Goal: Information Seeking & Learning: Learn about a topic

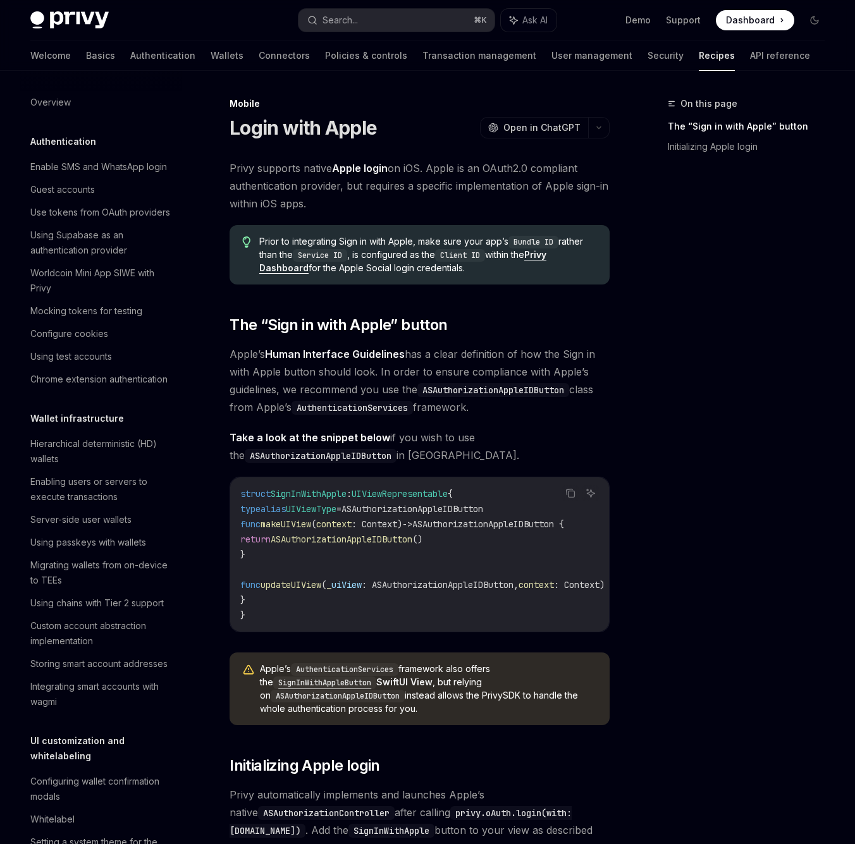
scroll to position [1155, 0]
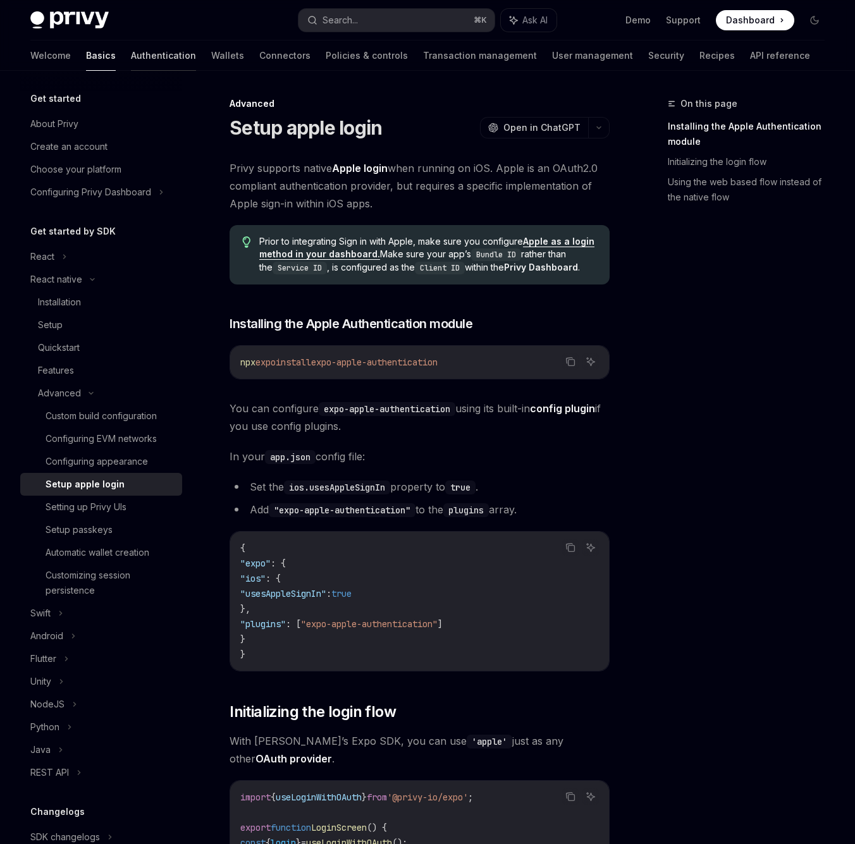
click at [131, 60] on link "Authentication" at bounding box center [163, 55] width 65 height 30
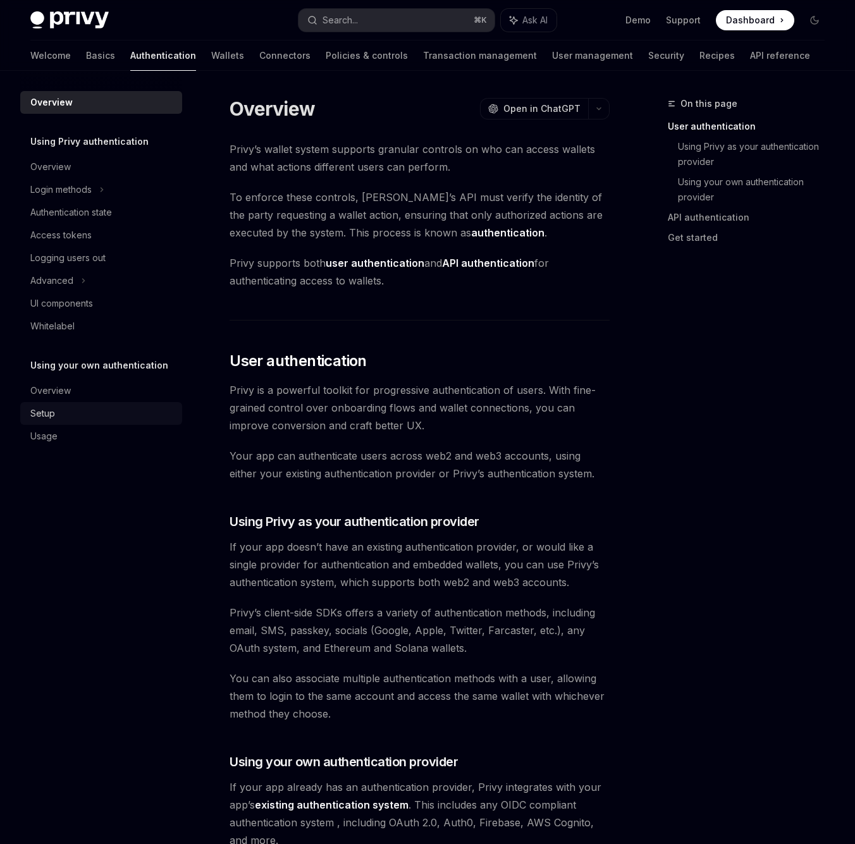
click at [41, 420] on div "Setup" at bounding box center [42, 413] width 25 height 15
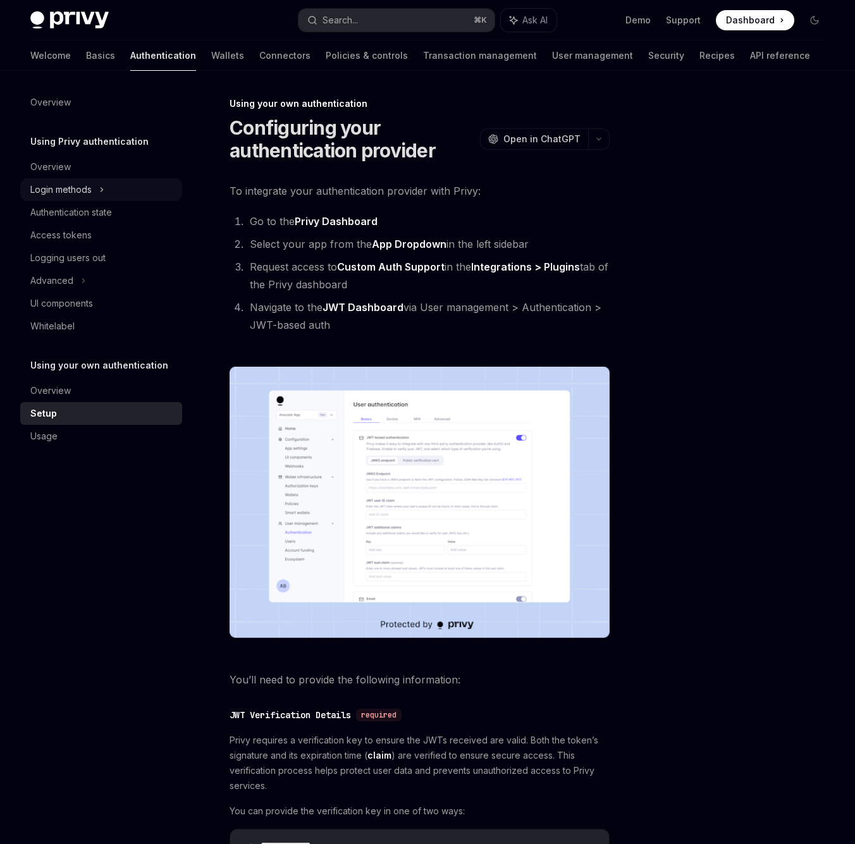
click at [54, 183] on div "Login methods" at bounding box center [60, 189] width 61 height 15
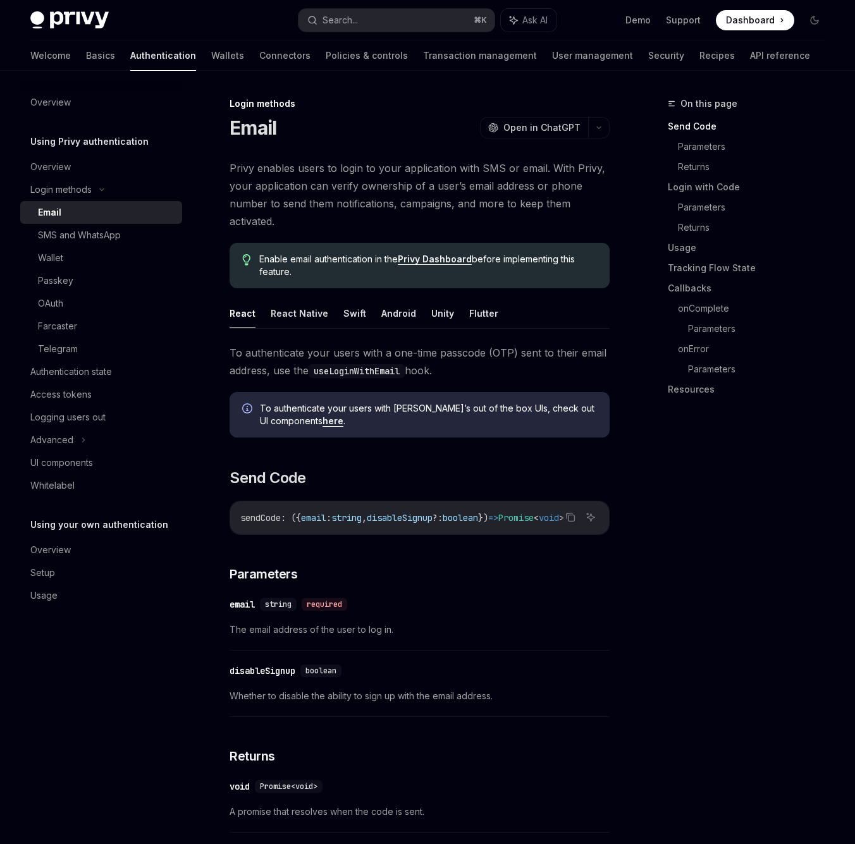
click at [368, 316] on ul "React React Native Swift Android Unity Flutter" at bounding box center [420, 314] width 380 height 30
click at [361, 316] on ul "React React Native Swift Android Unity Flutter" at bounding box center [420, 314] width 380 height 30
click at [337, 315] on ul "React React Native Swift Android Unity Flutter" at bounding box center [420, 314] width 380 height 30
click at [352, 315] on button "Swift" at bounding box center [354, 314] width 23 height 30
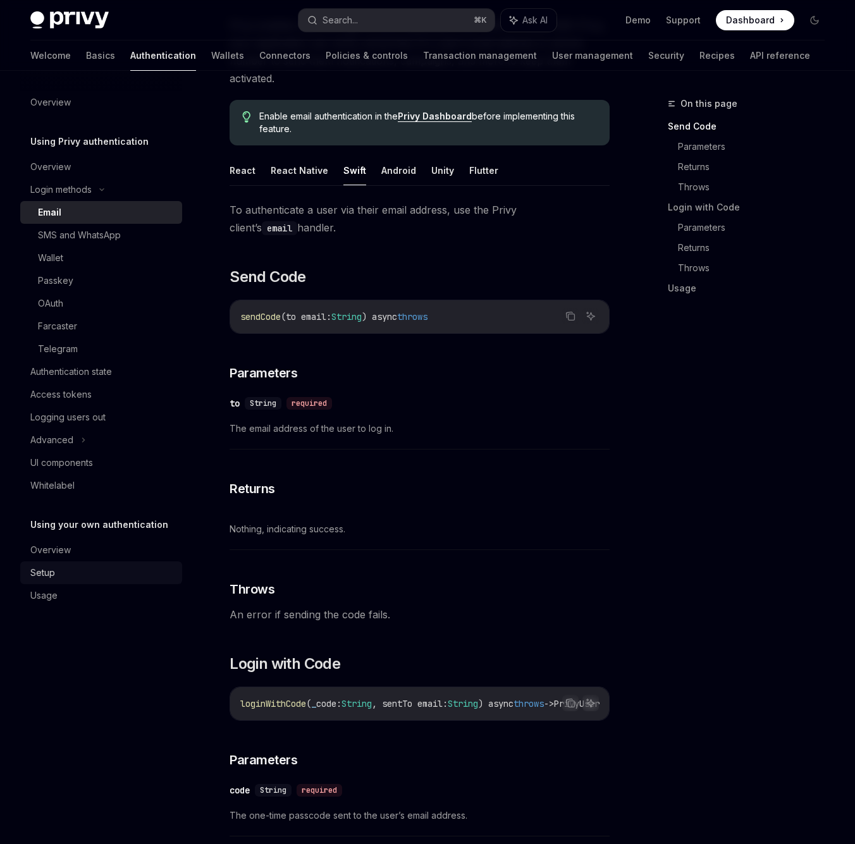
scroll to position [125, 0]
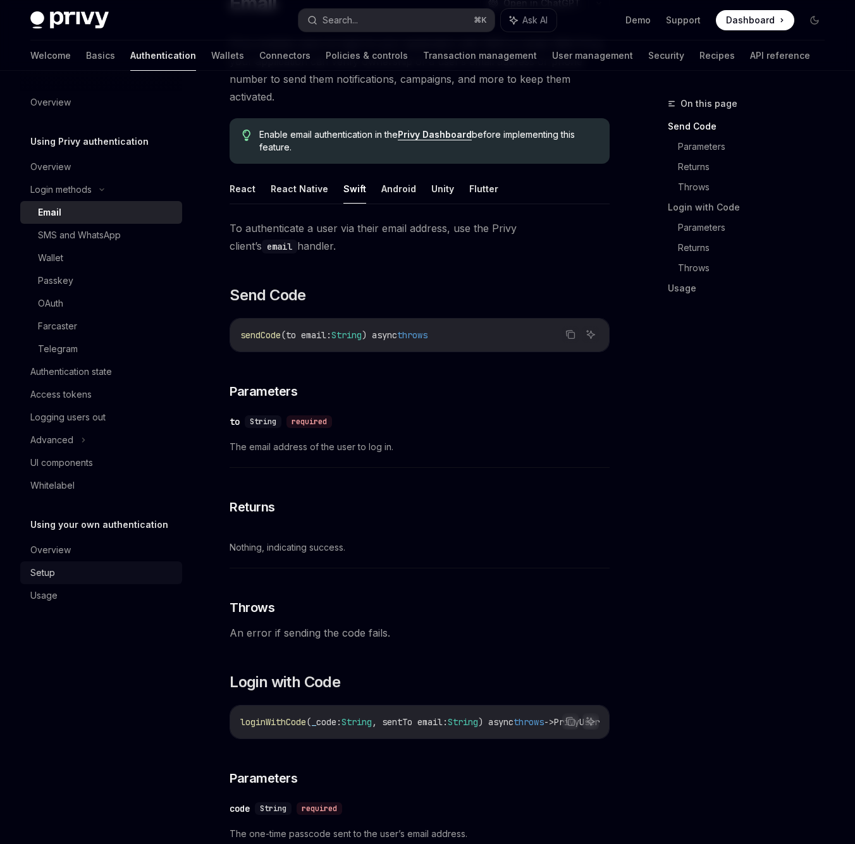
click at [61, 569] on div "Setup" at bounding box center [102, 573] width 144 height 15
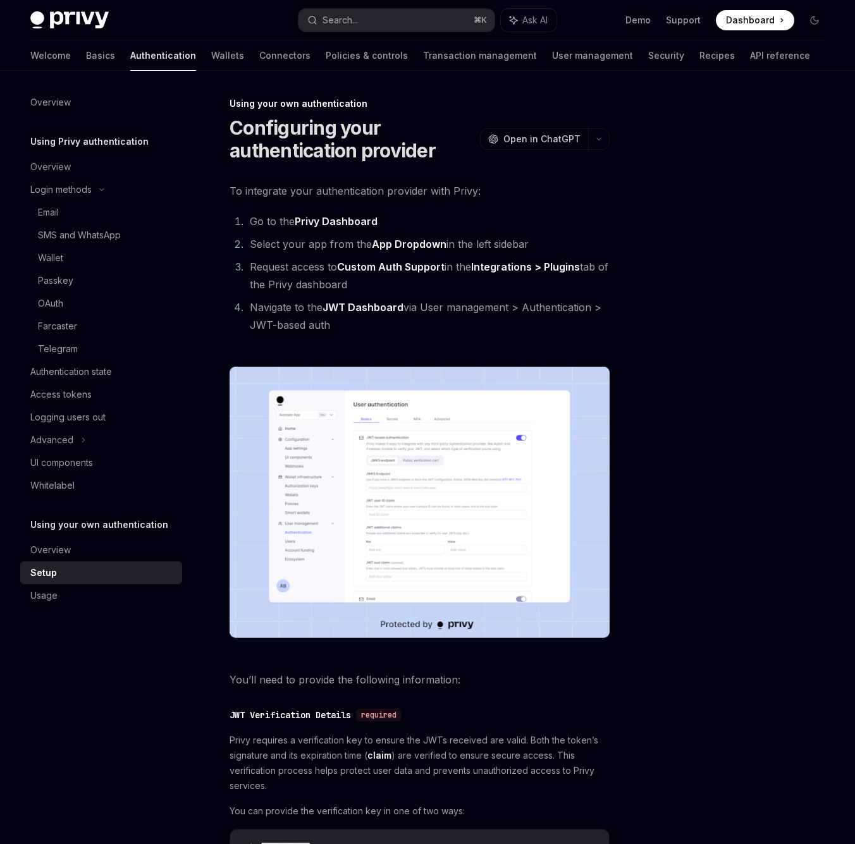
scroll to position [17, 0]
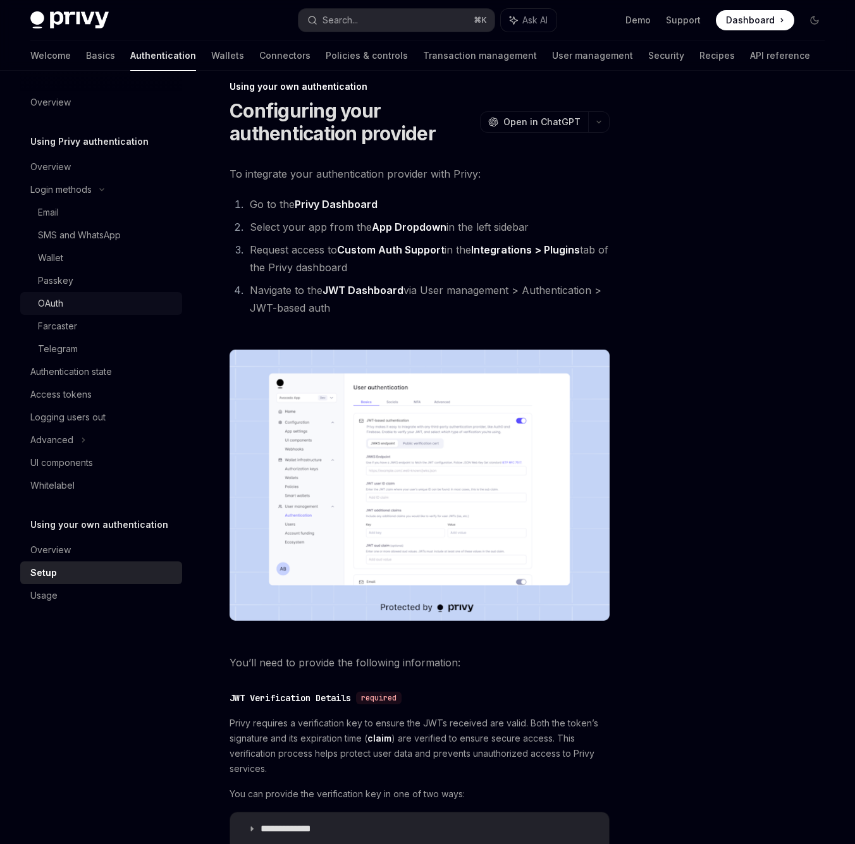
click at [44, 307] on div "OAuth" at bounding box center [50, 303] width 25 height 15
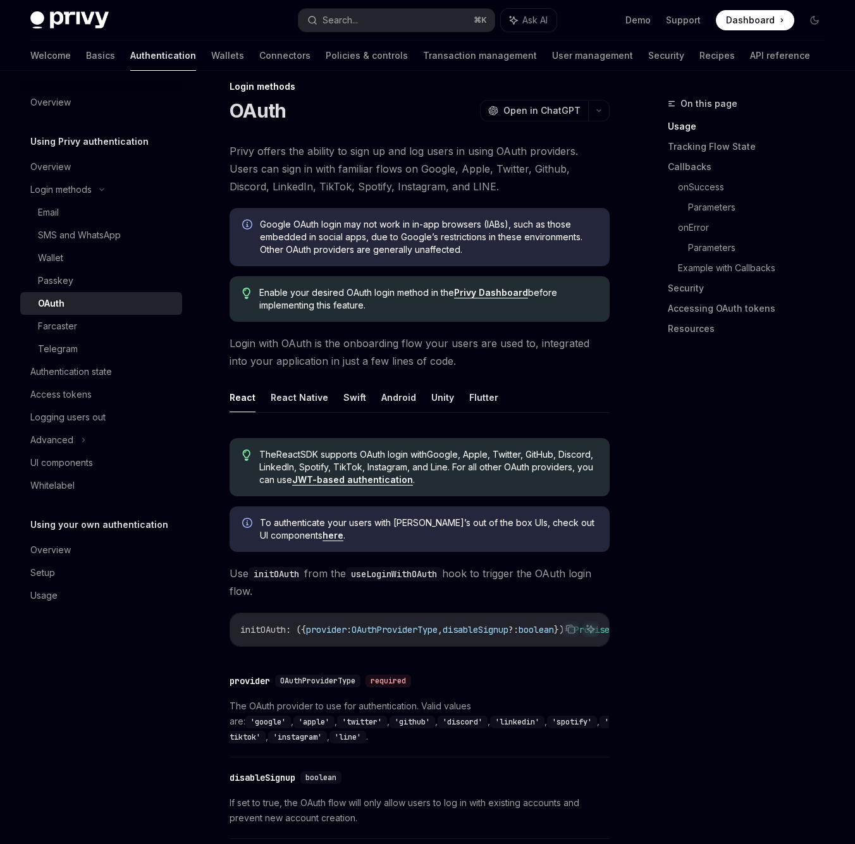
scroll to position [39, 0]
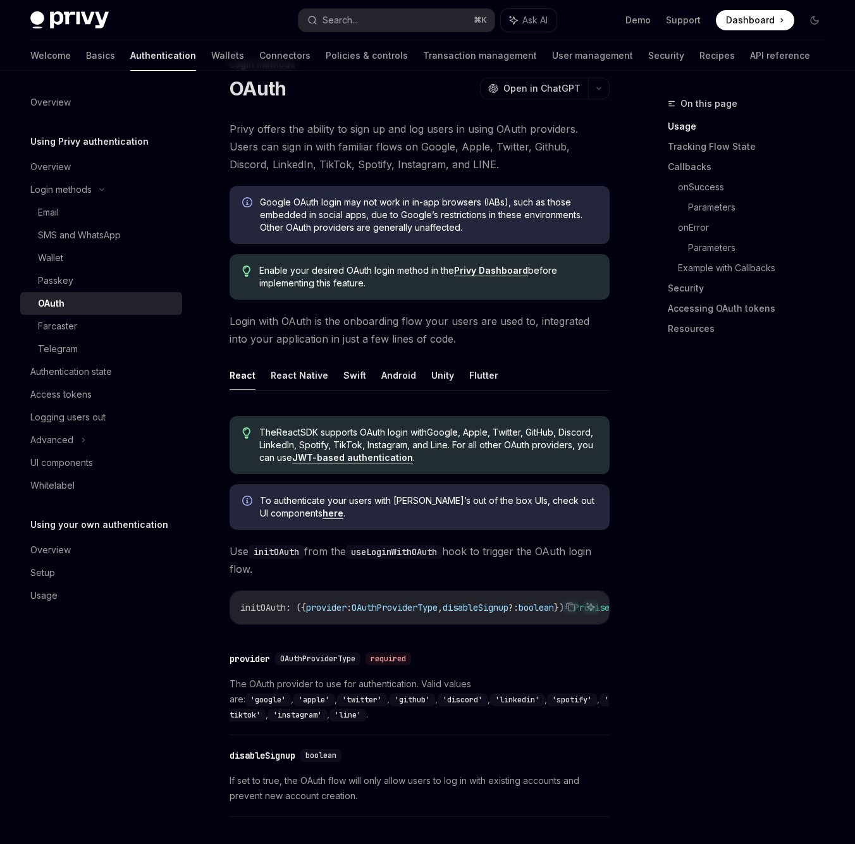
click at [364, 377] on ul "React React Native Swift Android Unity Flutter" at bounding box center [420, 376] width 380 height 30
click at [359, 377] on button "Swift" at bounding box center [354, 376] width 23 height 30
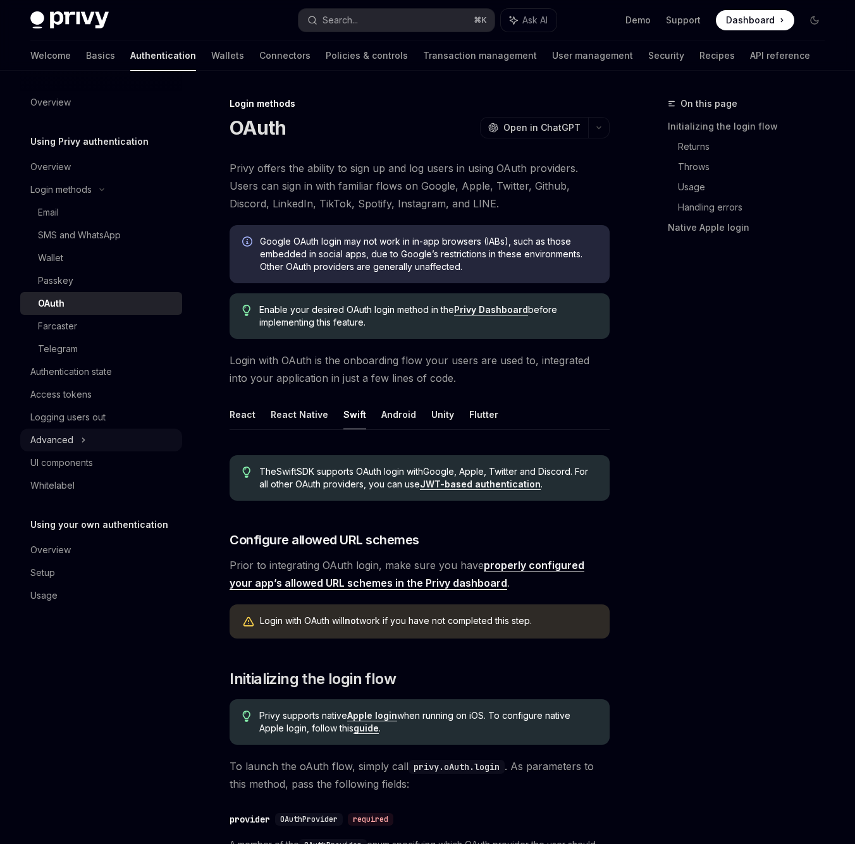
click at [46, 440] on div "Advanced" at bounding box center [51, 440] width 43 height 15
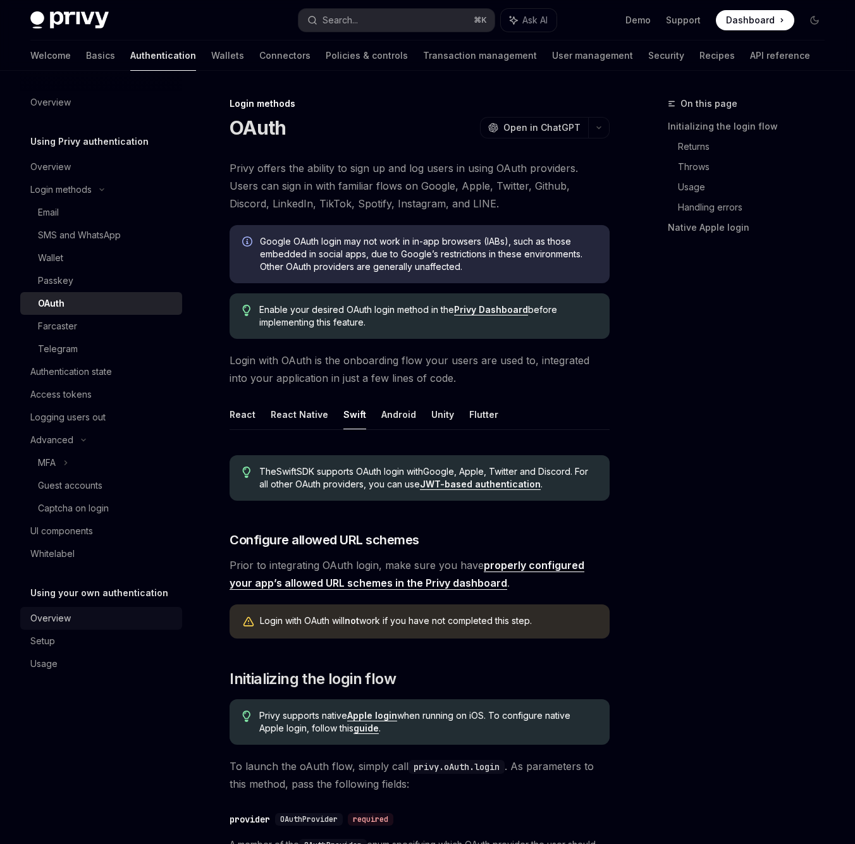
click at [52, 617] on div "Overview" at bounding box center [50, 618] width 40 height 15
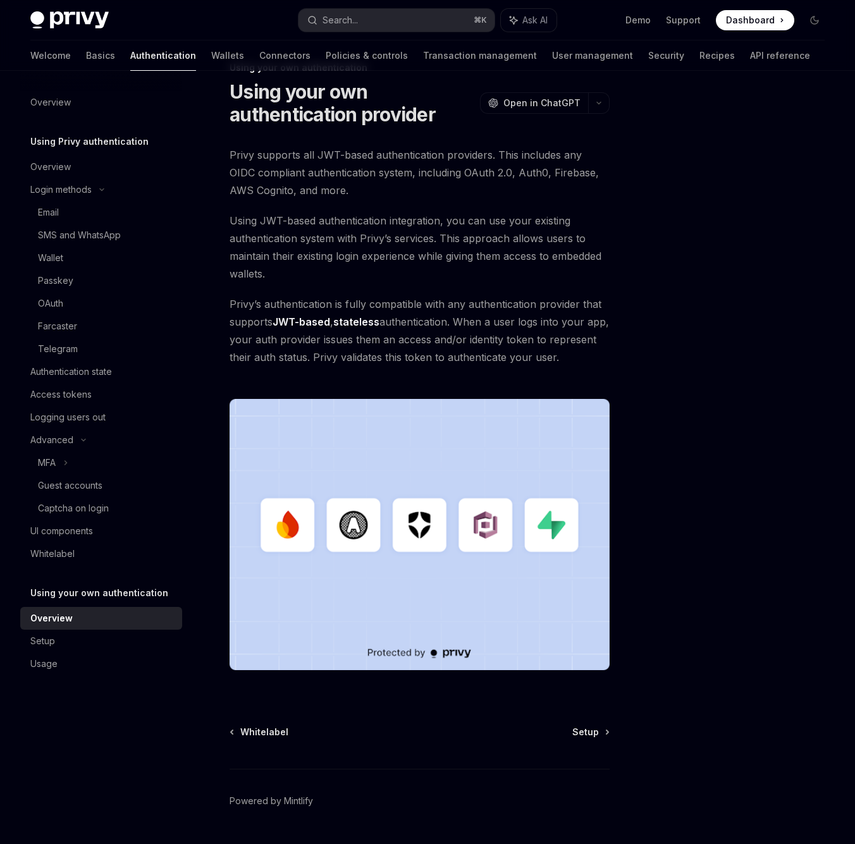
scroll to position [37, 0]
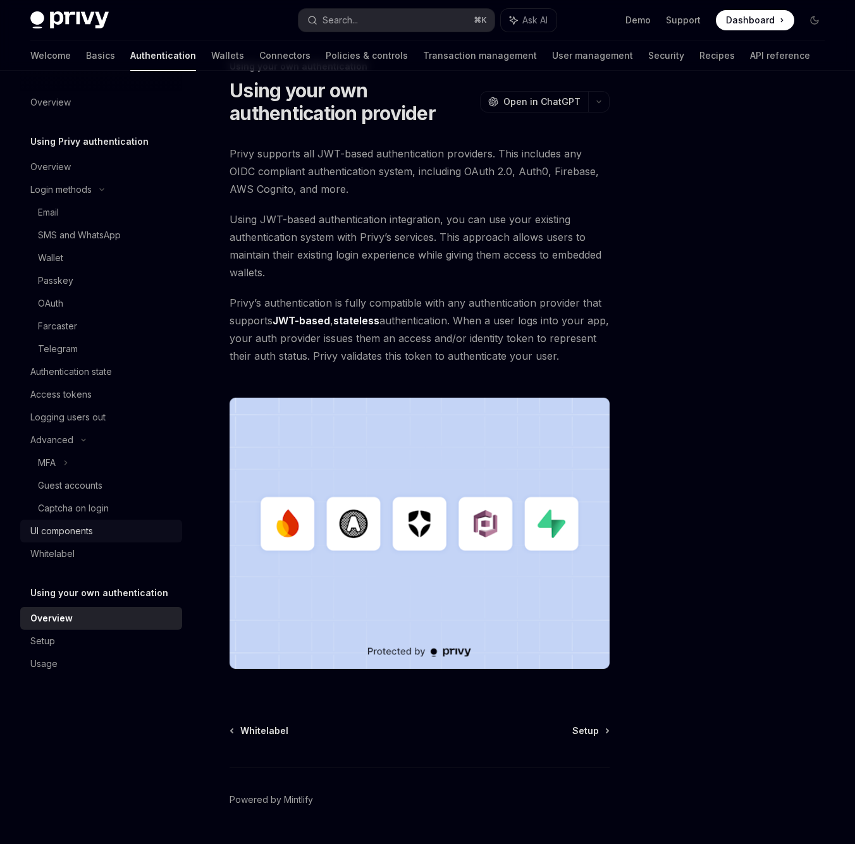
click at [108, 536] on div "UI components" at bounding box center [102, 531] width 144 height 15
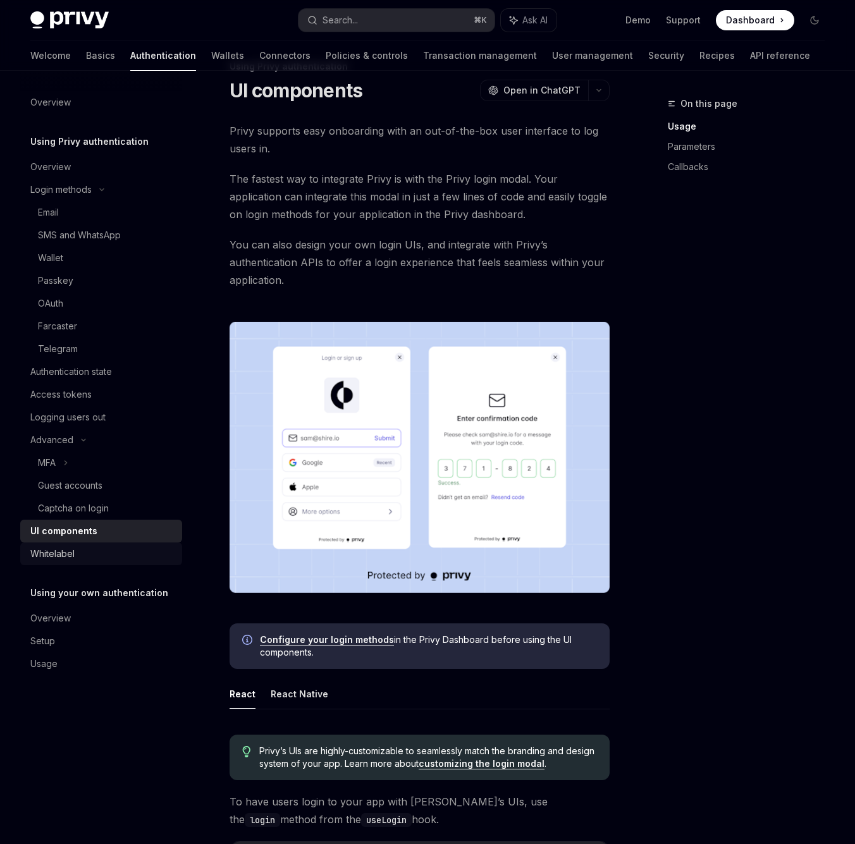
click at [58, 552] on div "Whitelabel" at bounding box center [52, 554] width 44 height 15
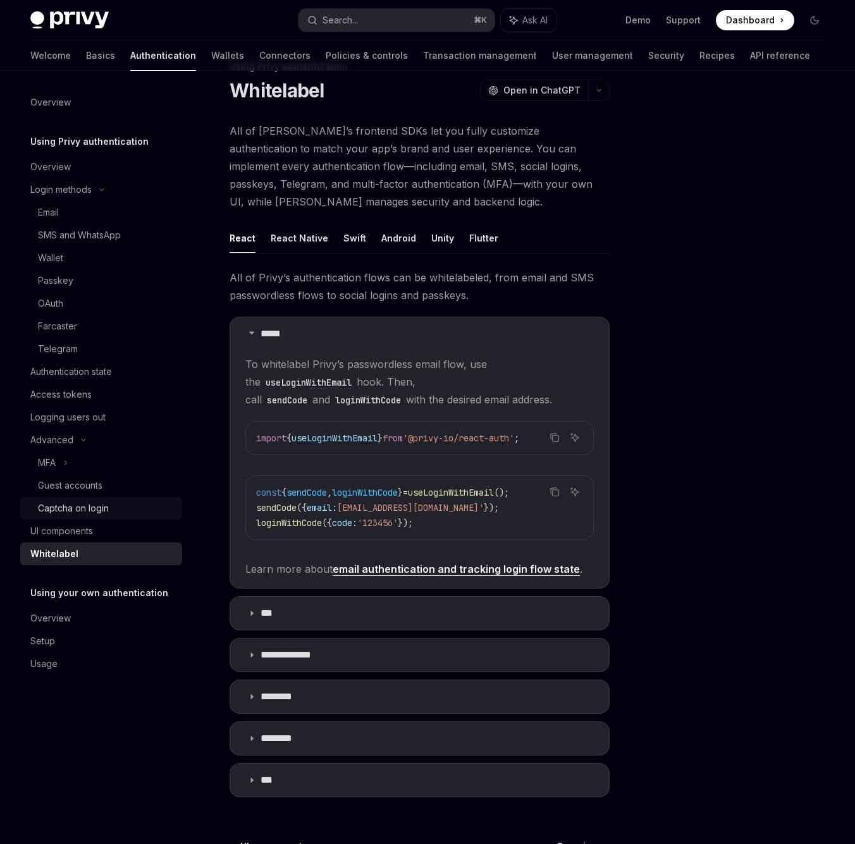
click at [64, 509] on div "Captcha on login" at bounding box center [73, 508] width 71 height 15
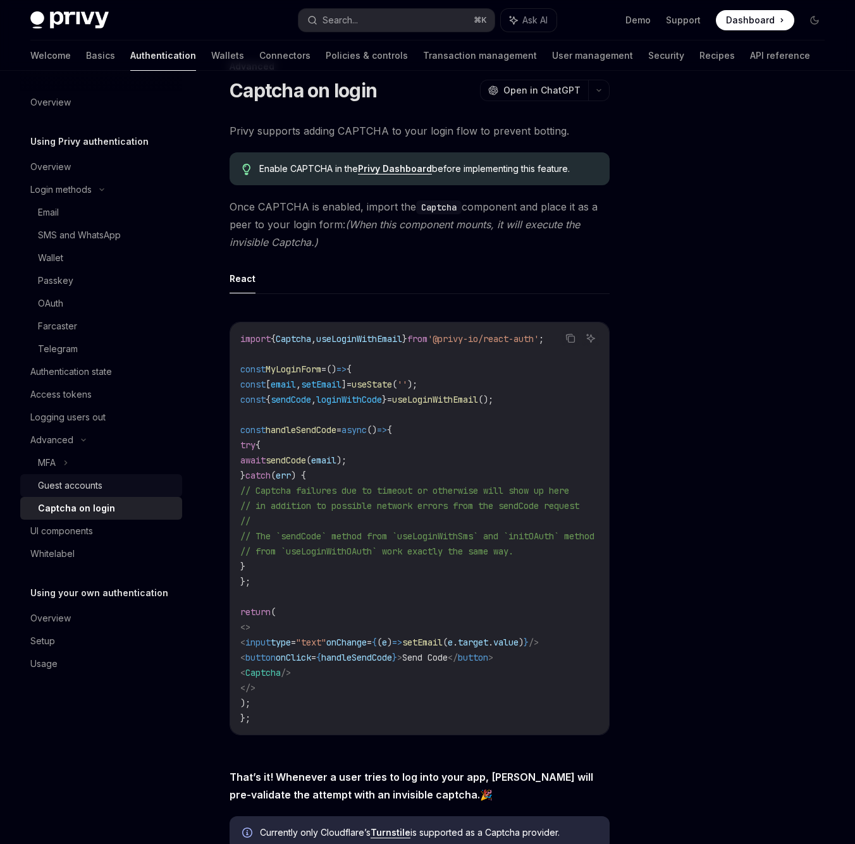
click at [61, 494] on link "Guest accounts" at bounding box center [101, 485] width 162 height 23
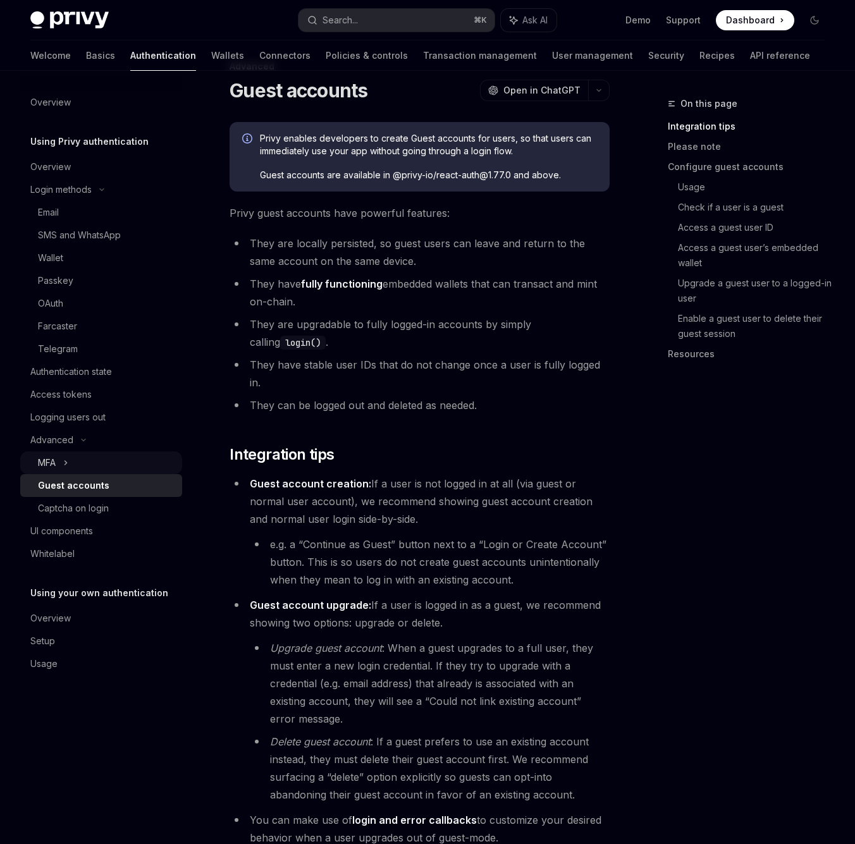
click at [53, 465] on div "MFA" at bounding box center [47, 462] width 18 height 15
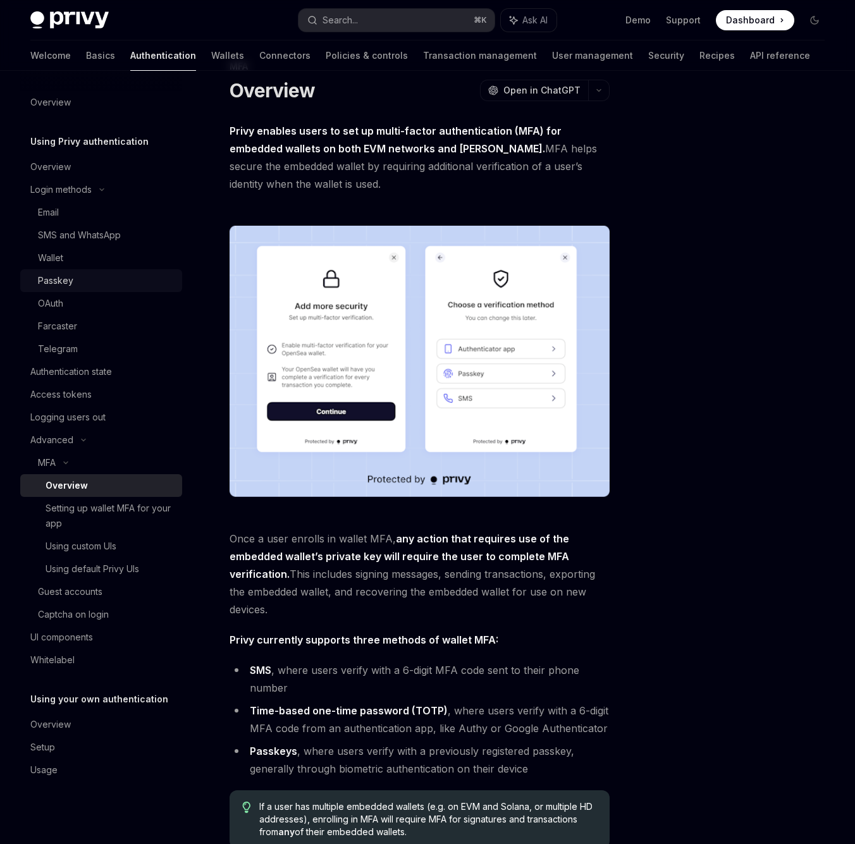
click at [48, 275] on div "Passkey" at bounding box center [55, 280] width 35 height 15
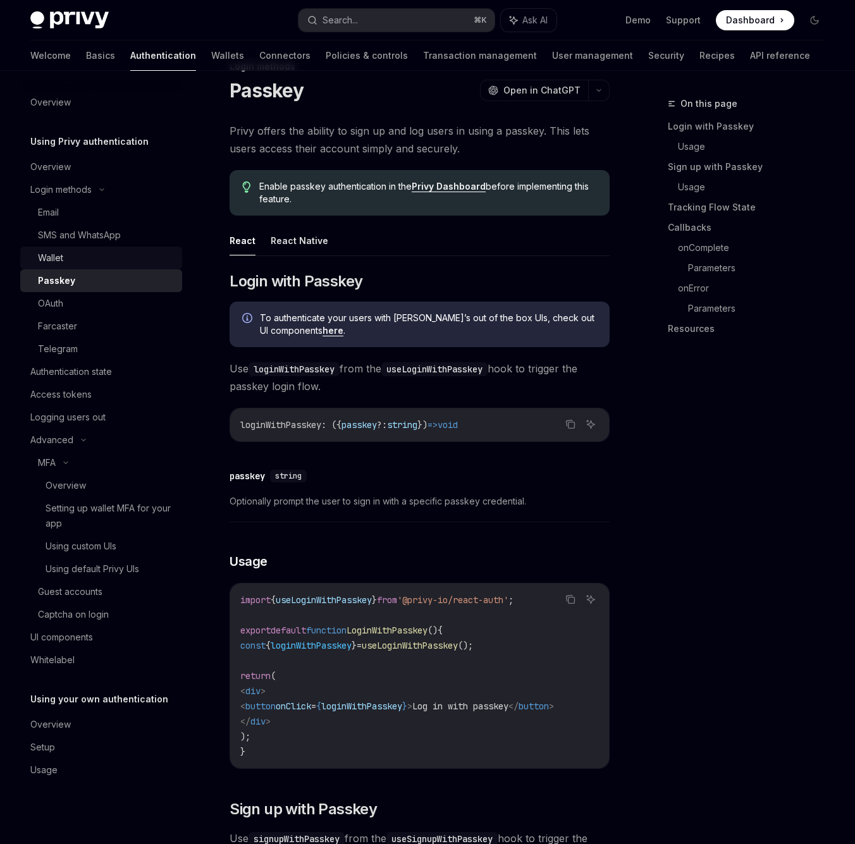
click at [48, 264] on div "Wallet" at bounding box center [50, 257] width 25 height 15
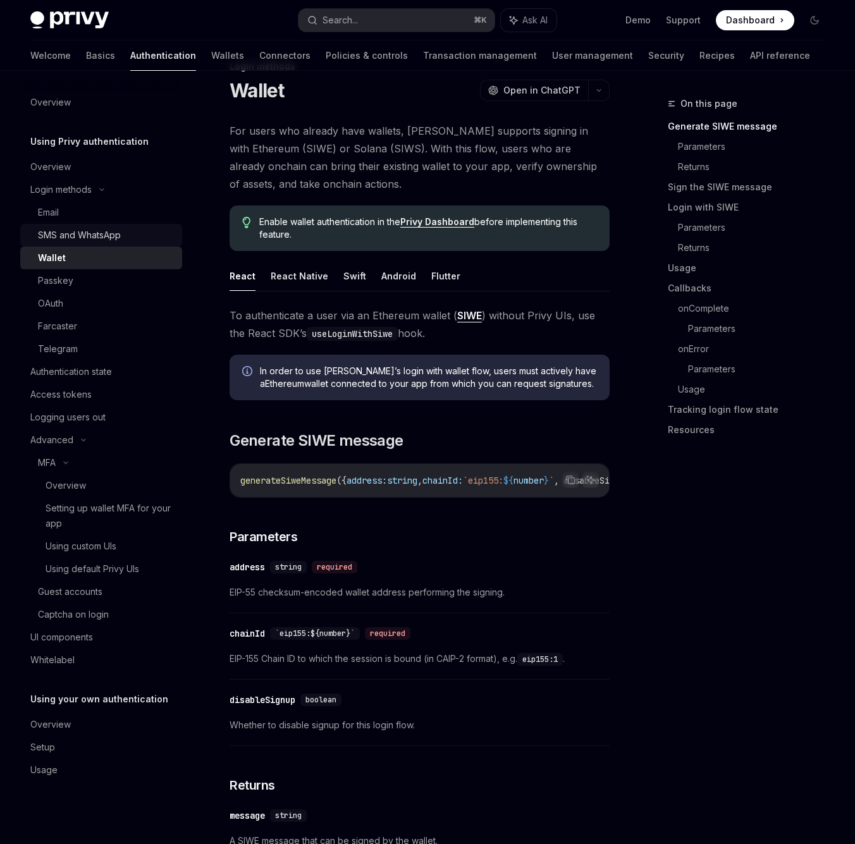
click at [62, 238] on div "SMS and WhatsApp" at bounding box center [79, 235] width 83 height 15
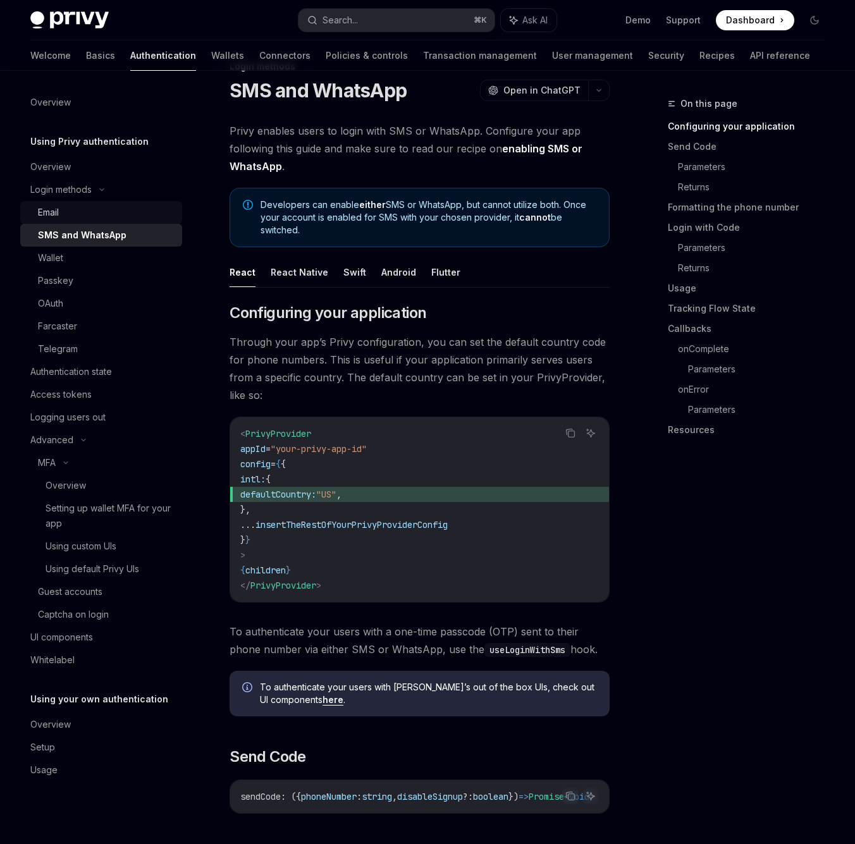
click at [49, 206] on div "Email" at bounding box center [48, 212] width 21 height 15
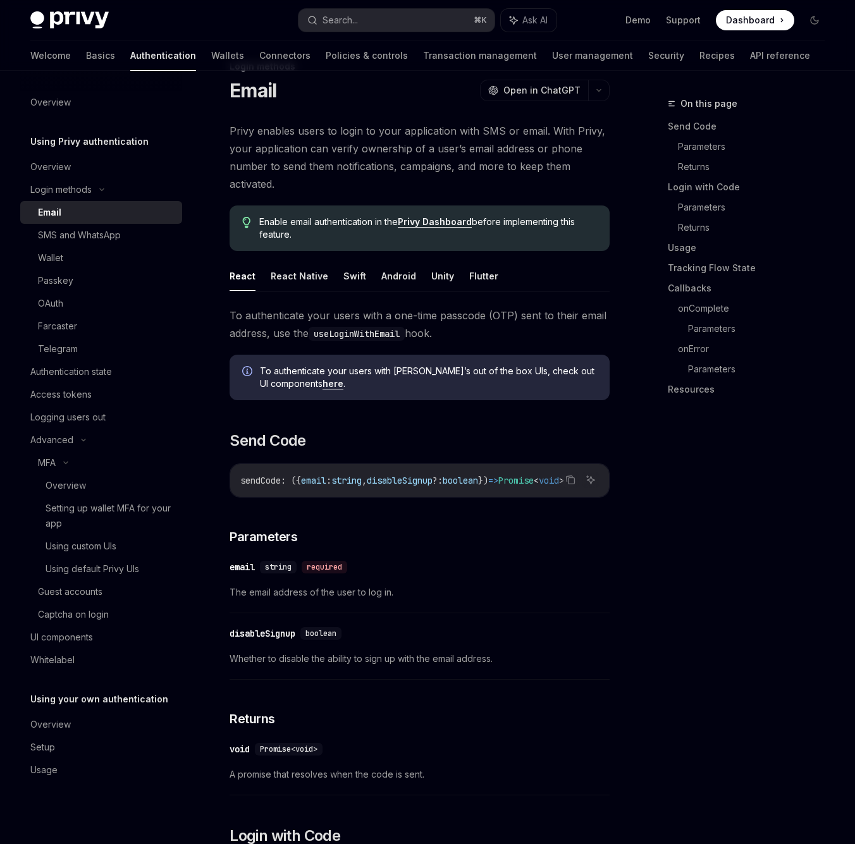
type textarea "*"
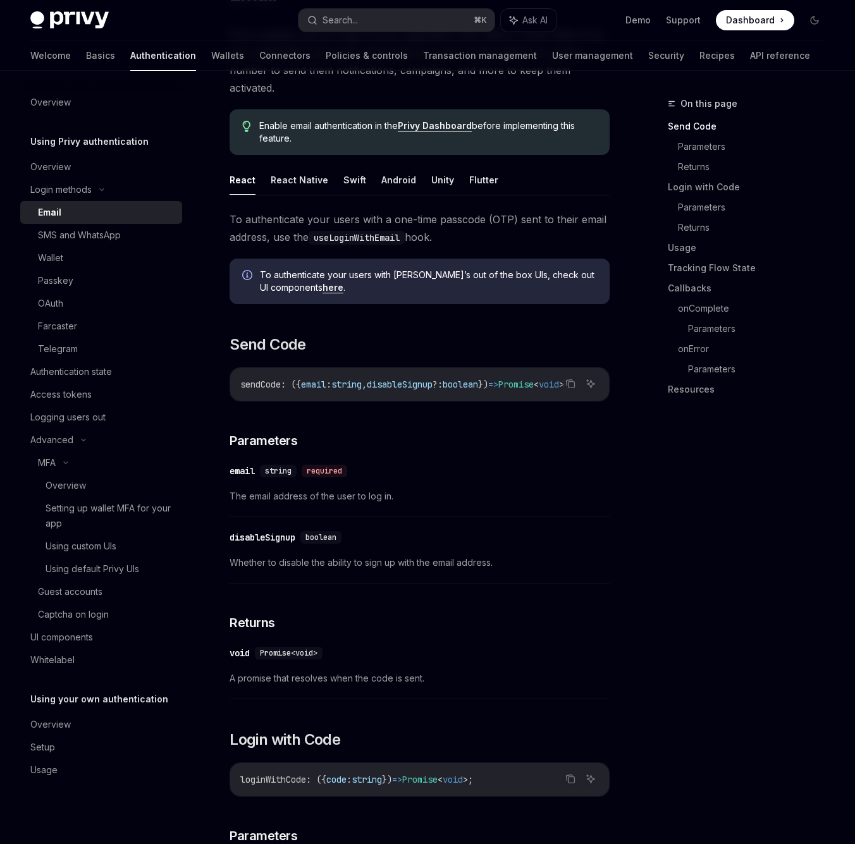
scroll to position [376, 0]
